Goal: Task Accomplishment & Management: Complete application form

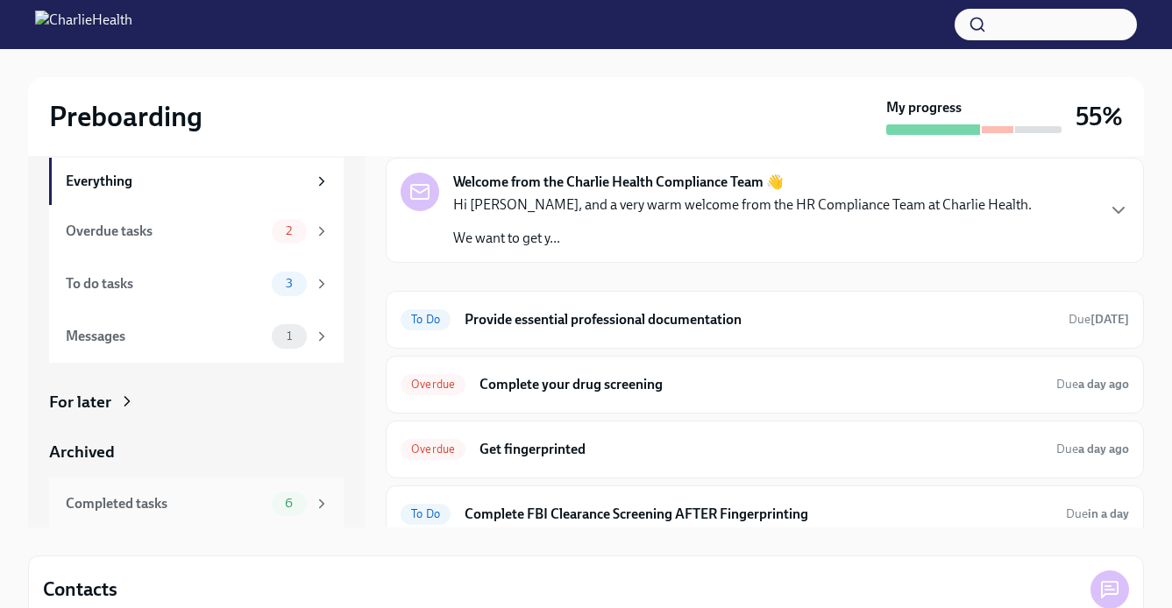
click at [300, 499] on span "6" at bounding box center [288, 503] width 29 height 13
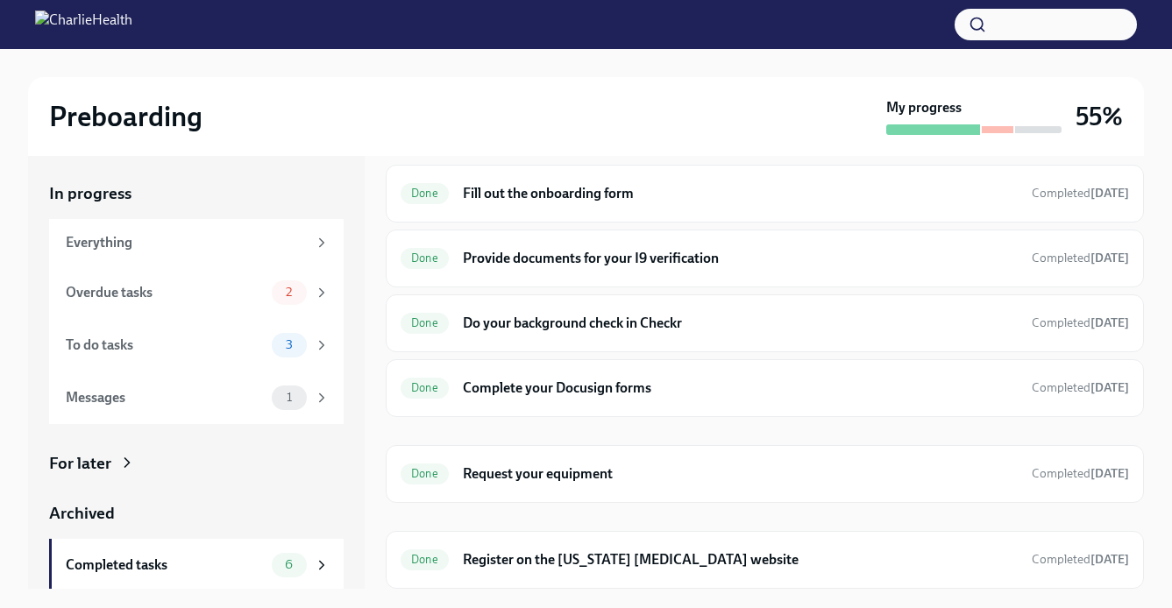
scroll to position [53, 0]
click at [533, 551] on h6 "Register on the [US_STATE] [MEDICAL_DATA] website" at bounding box center [740, 560] width 555 height 19
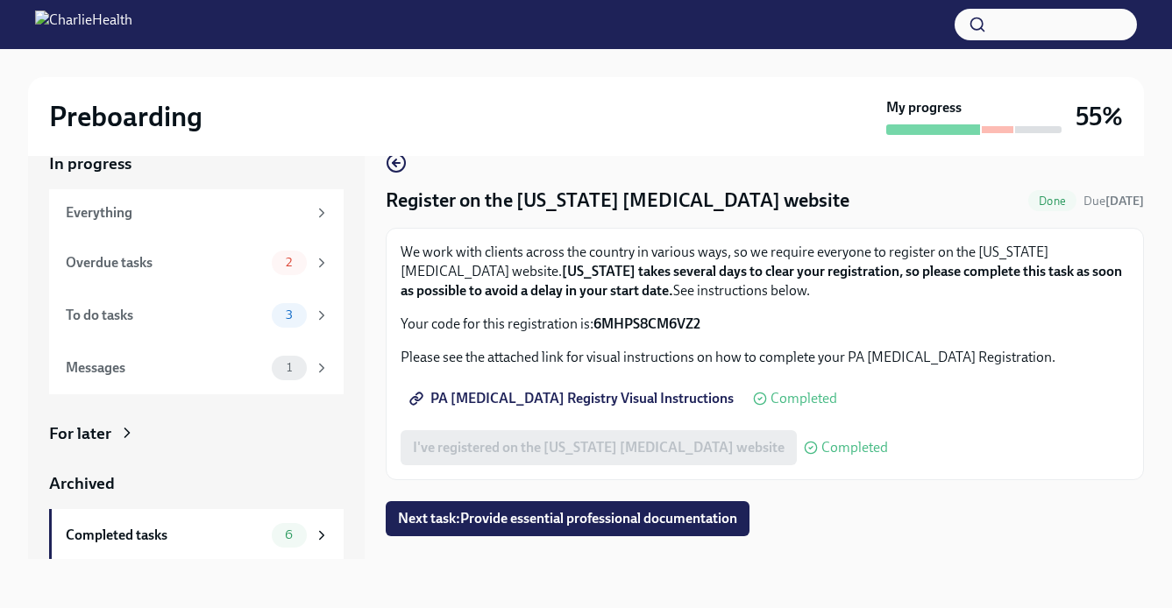
scroll to position [32, 0]
drag, startPoint x: 597, startPoint y: 322, endPoint x: 709, endPoint y: 329, distance: 112.3
click at [709, 329] on p "Your code for this registration is: 6MHPS8CM6VZ2" at bounding box center [764, 324] width 728 height 19
copy p "6MHPS8CM6VZ2"
click at [572, 521] on span "Next task : Provide essential professional documentation" at bounding box center [567, 519] width 339 height 18
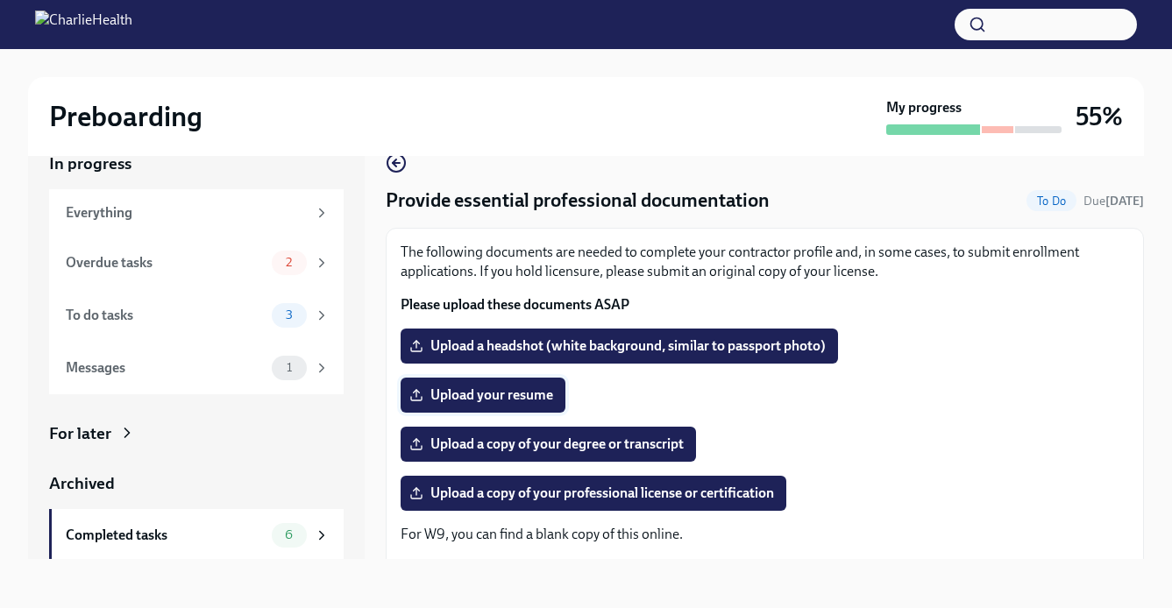
click at [502, 399] on span "Upload your resume" at bounding box center [483, 395] width 140 height 18
click at [0, 0] on input "Upload your resume" at bounding box center [0, 0] width 0 height 0
click at [522, 436] on span "Upload a copy of your degree or transcript" at bounding box center [548, 445] width 271 height 18
click at [0, 0] on input "Upload a copy of your degree or transcript" at bounding box center [0, 0] width 0 height 0
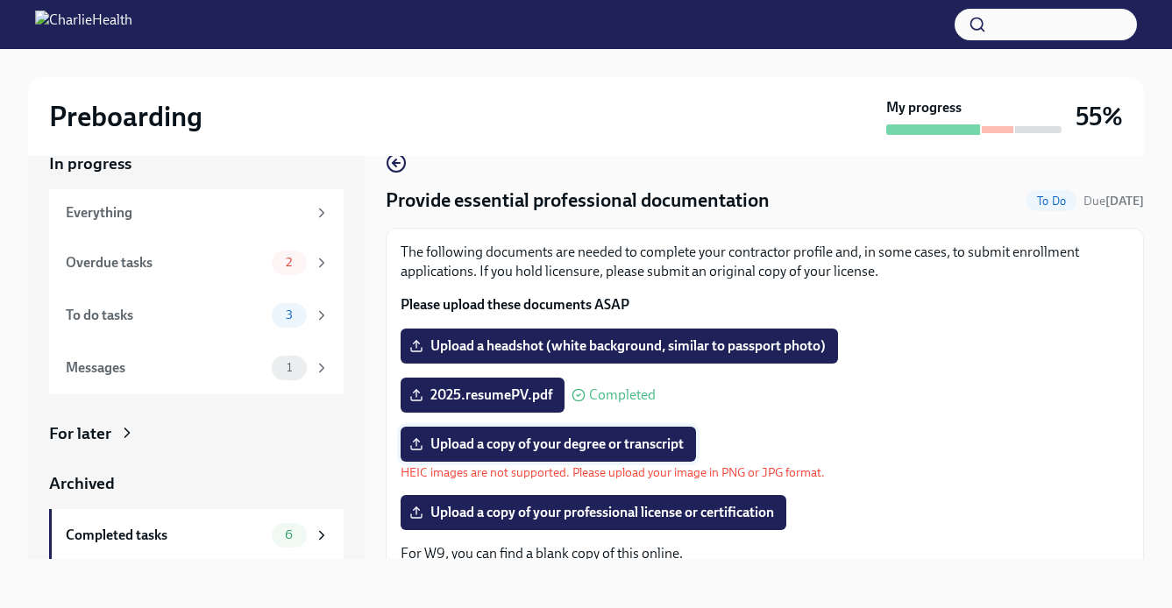
click at [508, 448] on span "Upload a copy of your degree or transcript" at bounding box center [548, 445] width 271 height 18
click at [0, 0] on input "Upload a copy of your degree or transcript" at bounding box center [0, 0] width 0 height 0
click at [471, 450] on span "Upload a copy of your degree or transcript" at bounding box center [548, 445] width 271 height 18
click at [0, 0] on input "Upload a copy of your degree or transcript" at bounding box center [0, 0] width 0 height 0
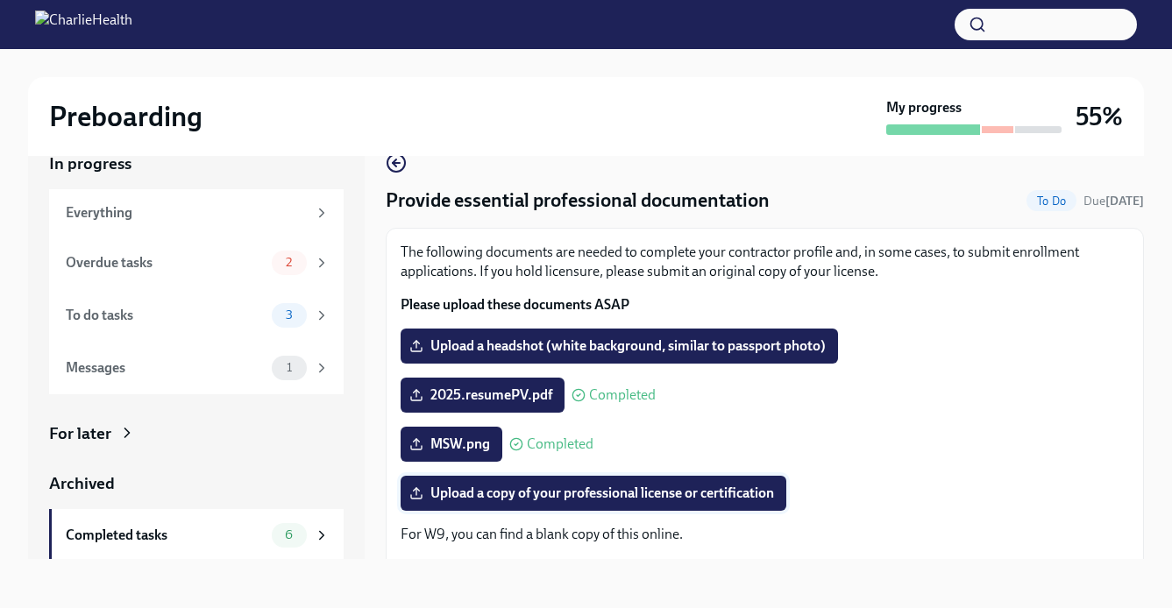
click at [518, 496] on span "Upload a copy of your professional license or certification" at bounding box center [593, 494] width 361 height 18
click at [0, 0] on input "Upload a copy of your professional license or certification" at bounding box center [0, 0] width 0 height 0
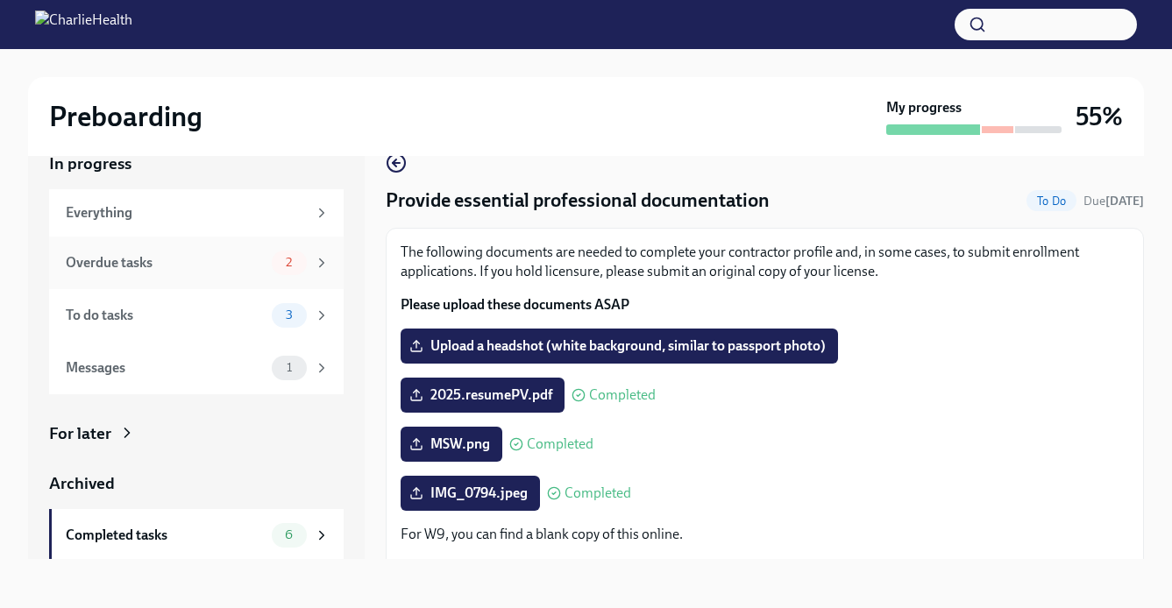
click at [282, 270] on div "2" at bounding box center [289, 263] width 35 height 25
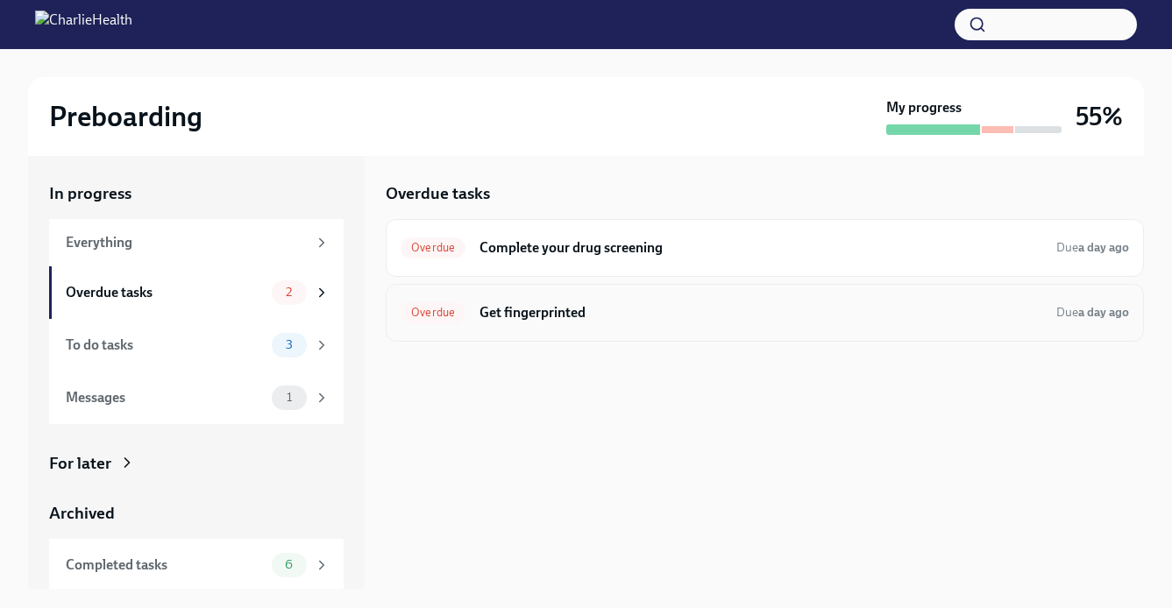
click at [536, 325] on div "Overdue Get fingerprinted Due a day ago" at bounding box center [764, 313] width 728 height 28
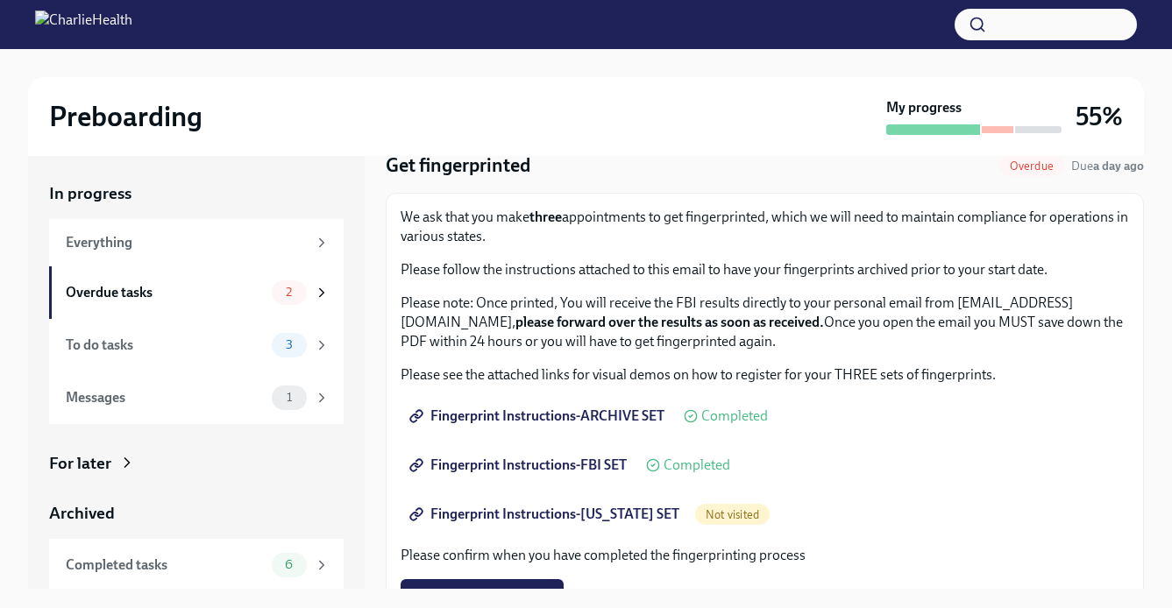
scroll to position [95, 0]
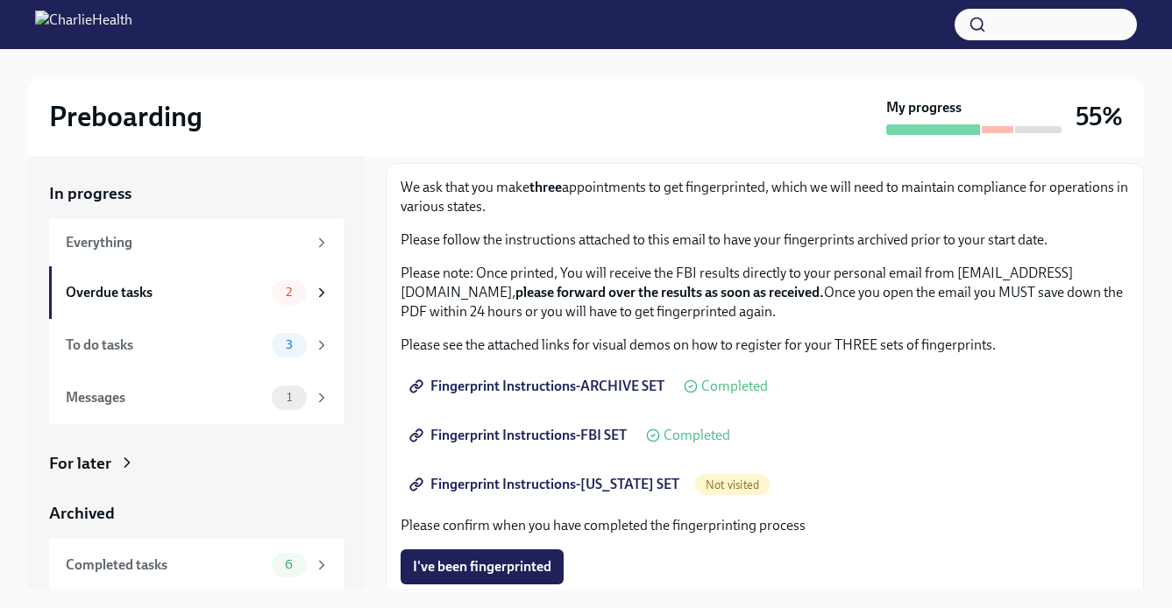
click at [537, 487] on span "Fingerprint Instructions-[US_STATE] SET" at bounding box center [546, 485] width 266 height 18
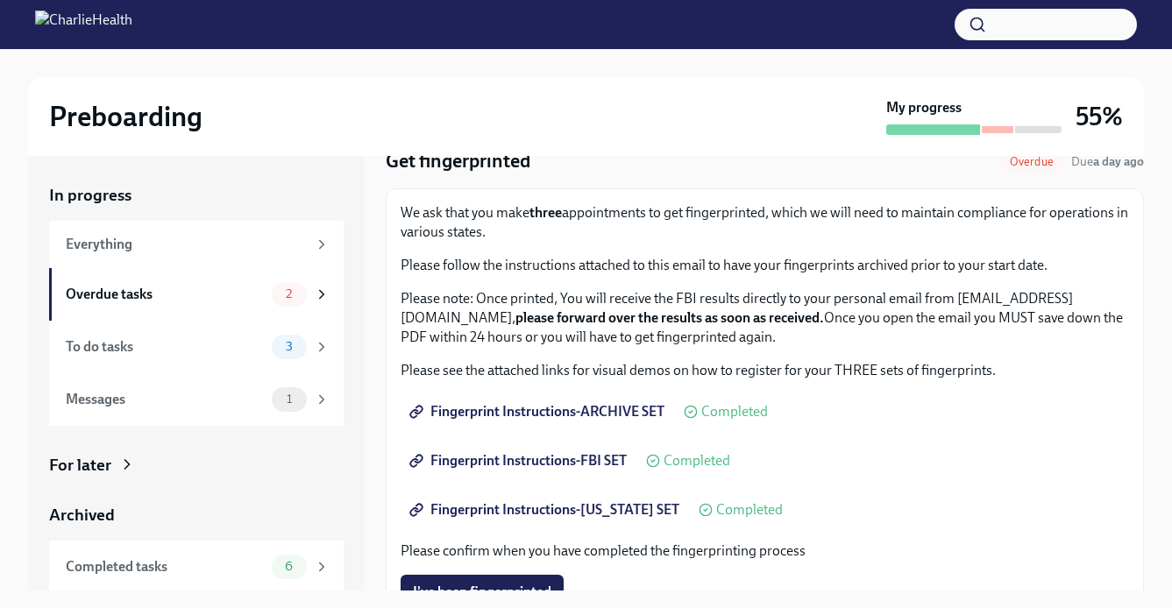
scroll to position [47, 0]
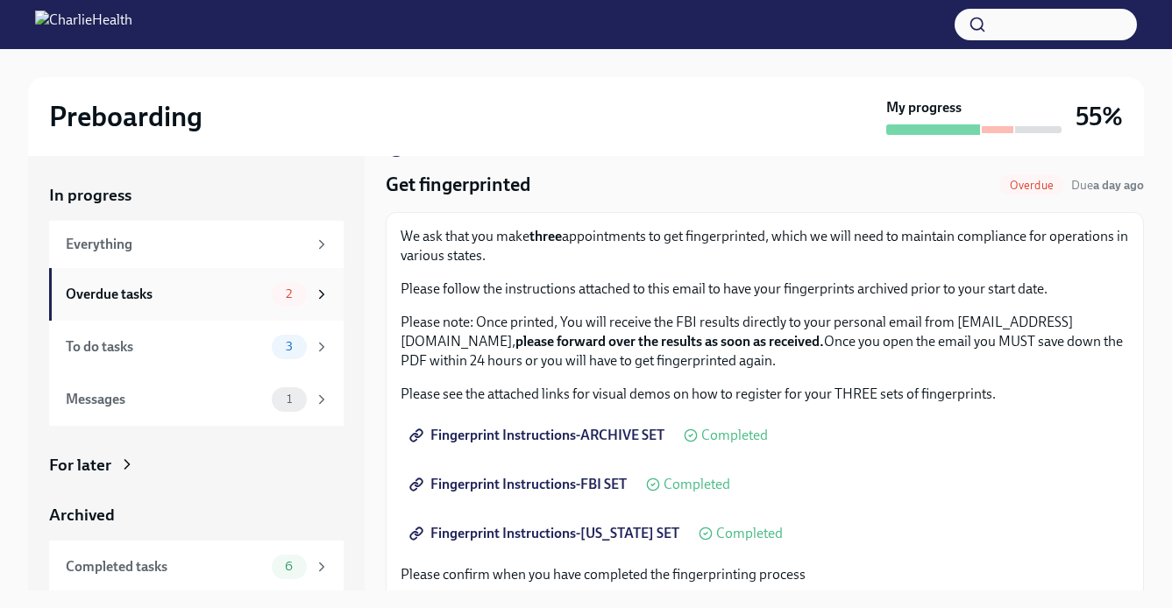
click at [314, 288] on icon at bounding box center [322, 295] width 16 height 16
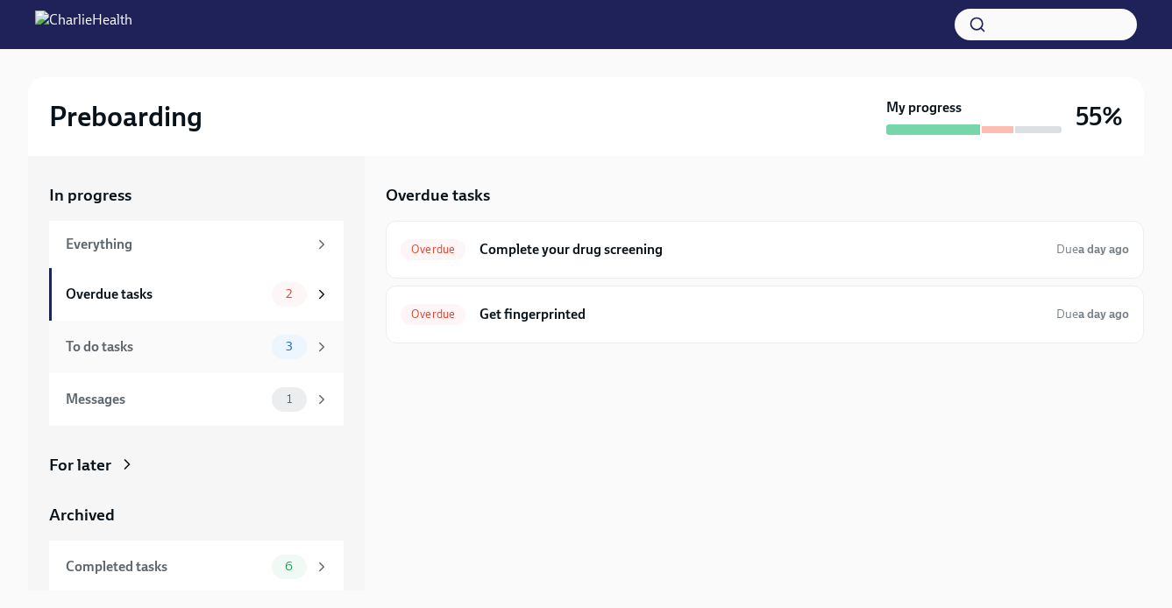
click at [202, 355] on div "To do tasks" at bounding box center [165, 346] width 199 height 19
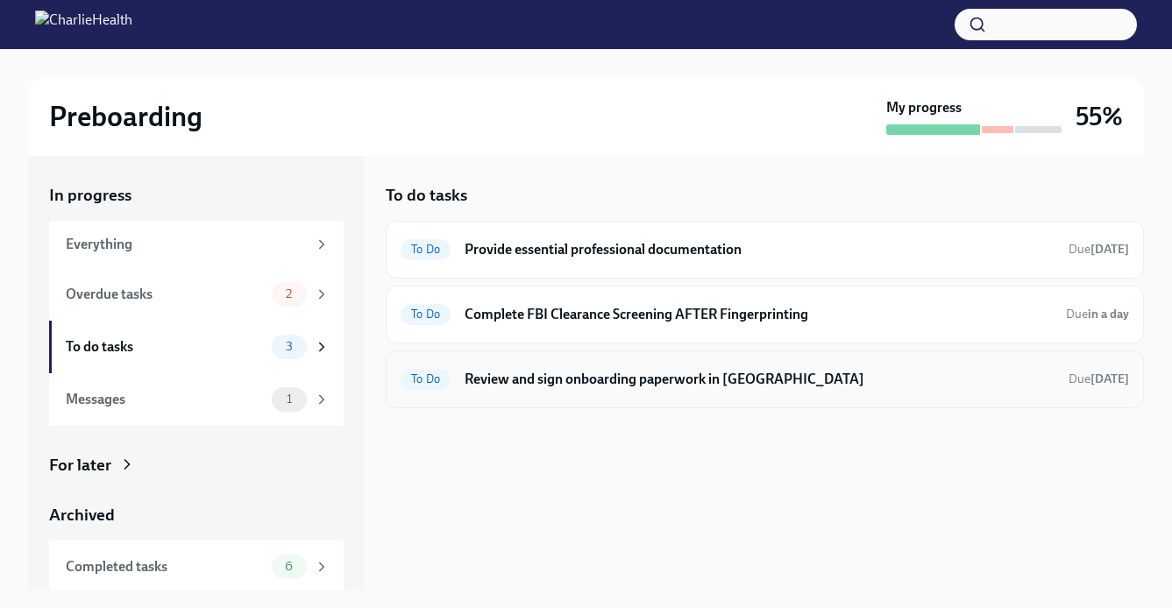
click at [530, 381] on h6 "Review and sign onboarding paperwork in [GEOGRAPHIC_DATA]" at bounding box center [759, 379] width 590 height 19
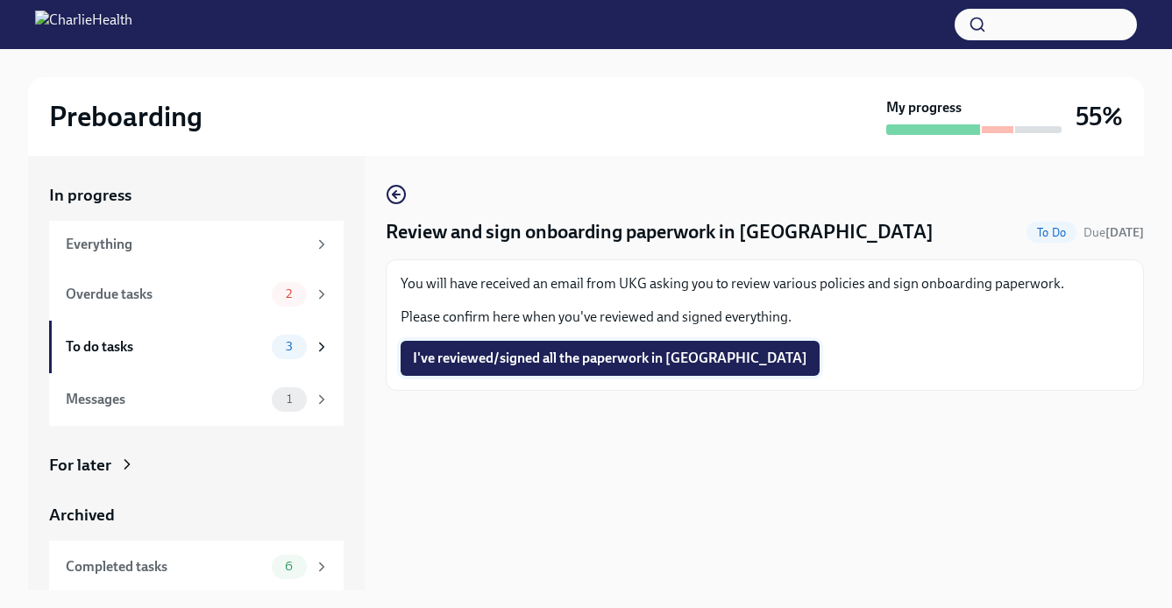
click at [535, 359] on span "I've reviewed/signed all the paperwork in [GEOGRAPHIC_DATA]" at bounding box center [610, 359] width 394 height 18
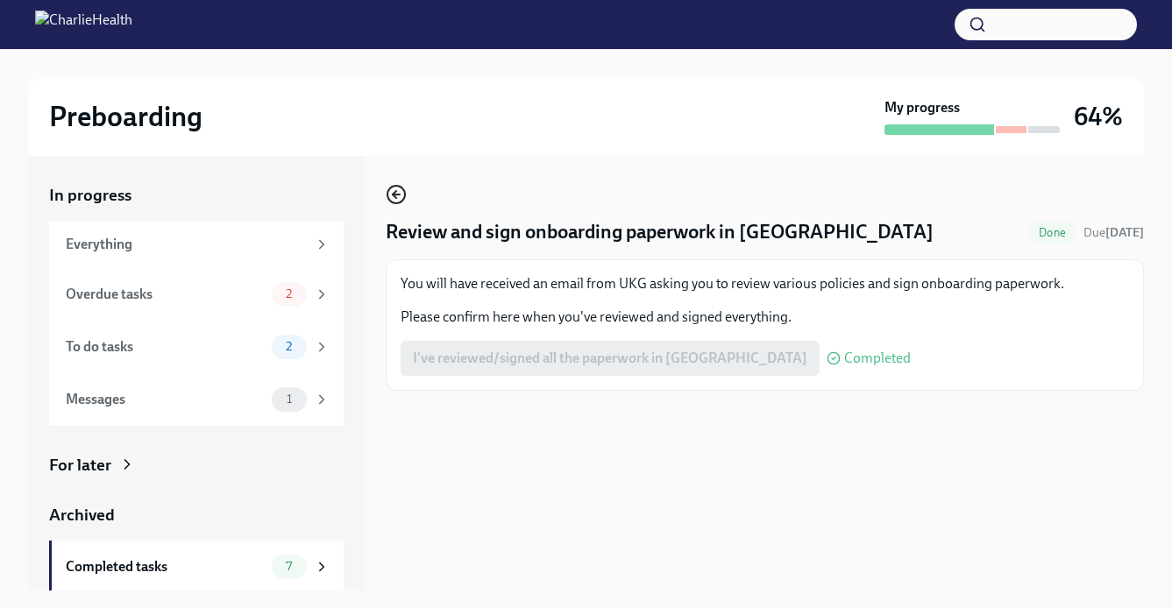
click at [396, 193] on icon "button" at bounding box center [396, 194] width 21 height 21
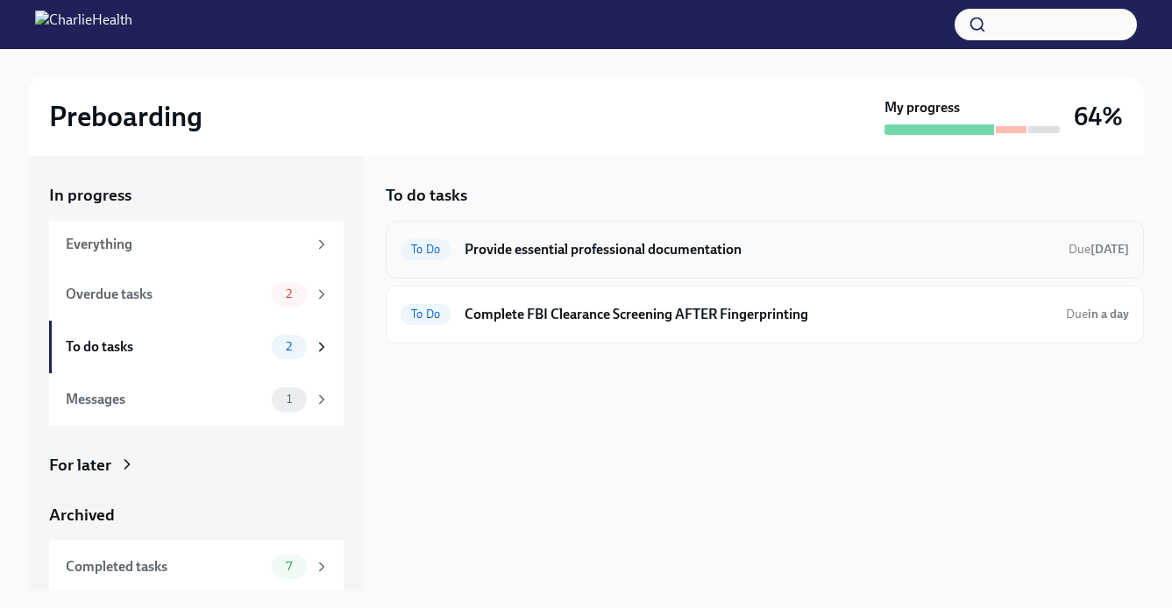
click at [561, 258] on h6 "Provide essential professional documentation" at bounding box center [759, 249] width 590 height 19
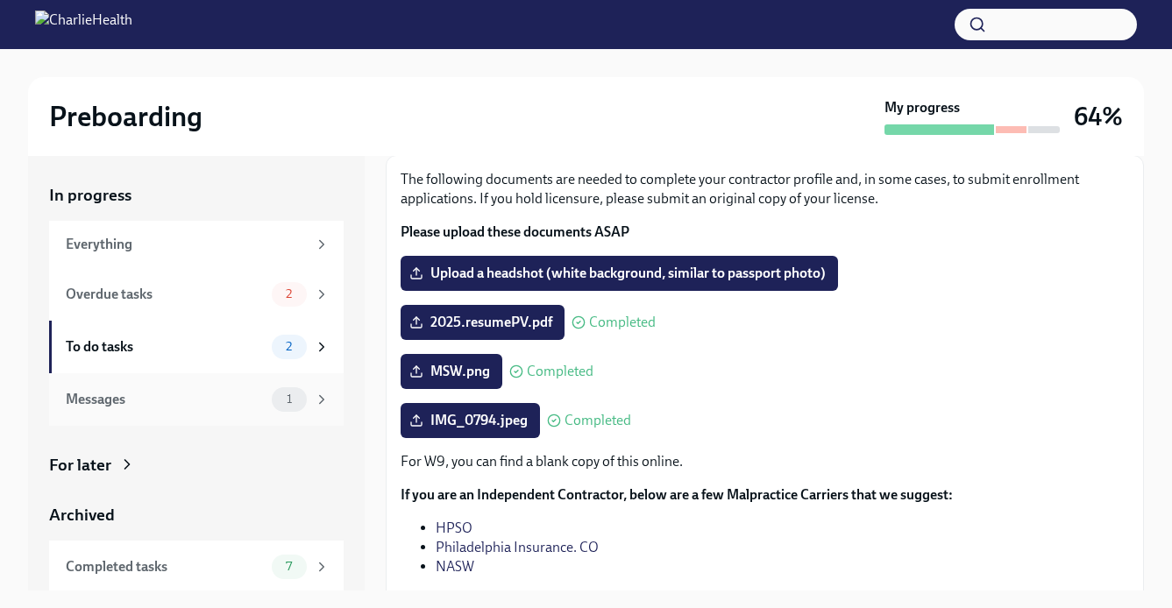
click at [239, 393] on div "Messages" at bounding box center [165, 399] width 199 height 19
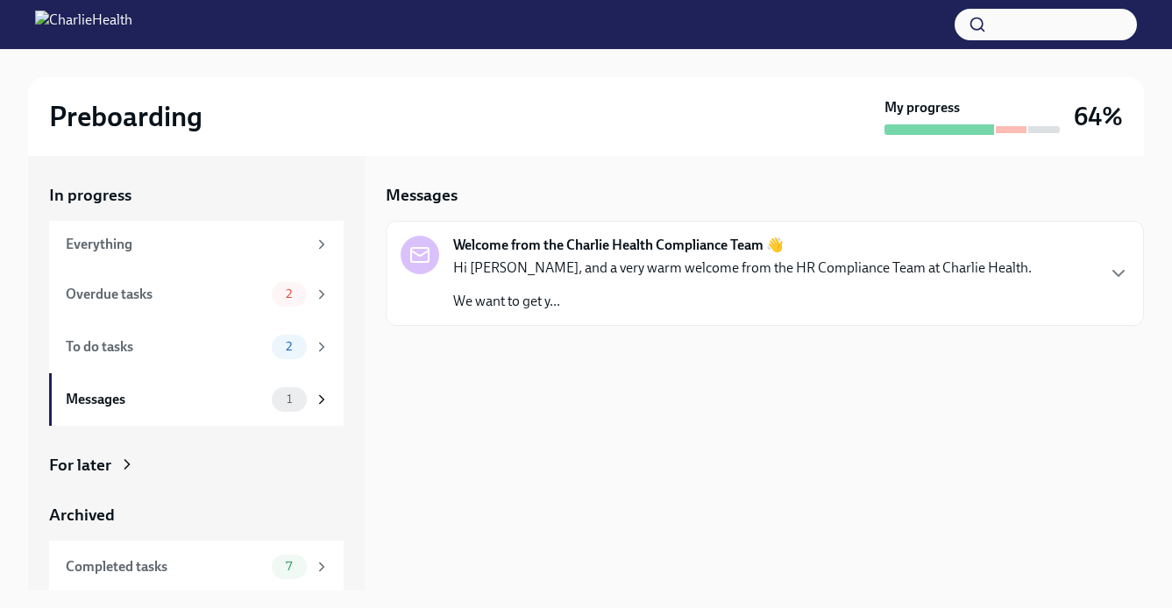
click at [588, 282] on div "Hi [PERSON_NAME], and a very warm welcome from the HR Compliance Team at Charli…" at bounding box center [742, 285] width 578 height 53
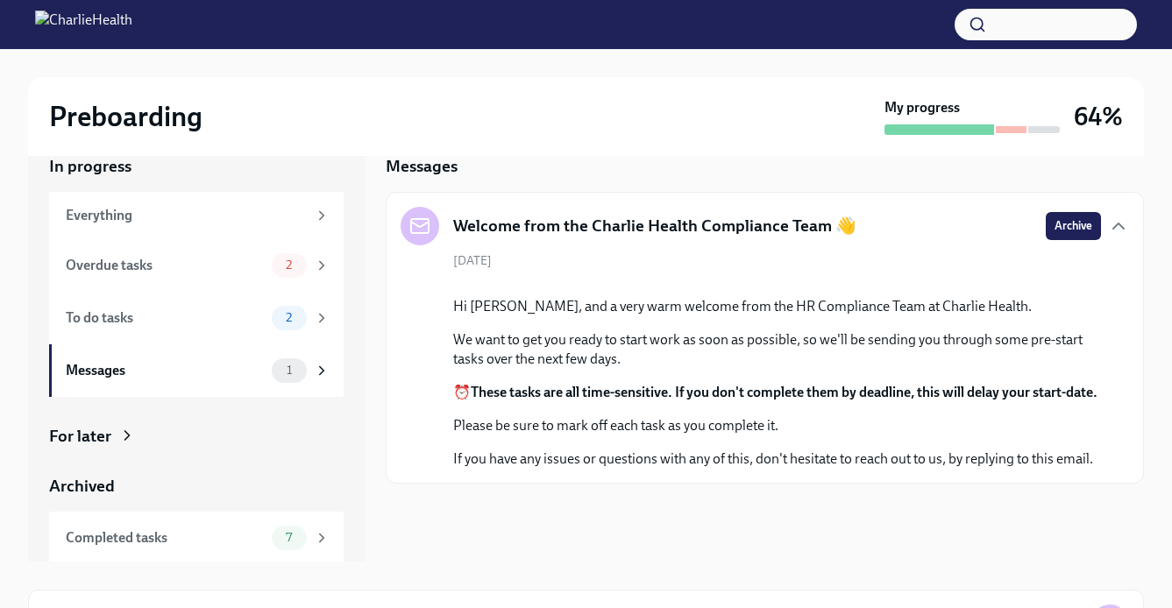
scroll to position [127, 0]
